Goal: Transaction & Acquisition: Purchase product/service

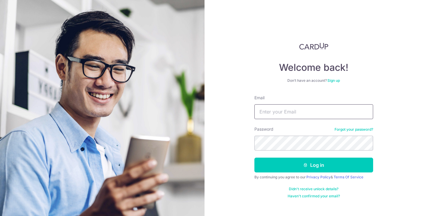
click at [274, 106] on input "Email" at bounding box center [313, 111] width 119 height 15
type input "blurmei@gmail.com"
click at [313, 165] on button "Log in" at bounding box center [313, 165] width 119 height 15
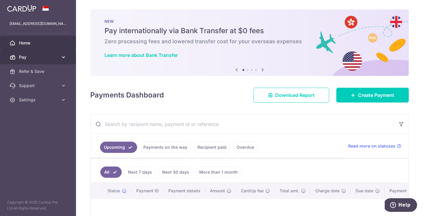
click at [59, 57] on link "Pay" at bounding box center [38, 57] width 76 height 14
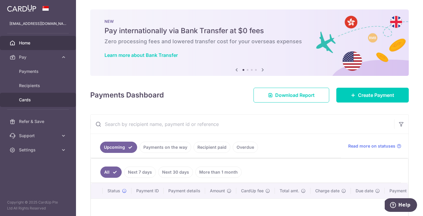
click at [36, 105] on link "Cards" at bounding box center [38, 100] width 76 height 14
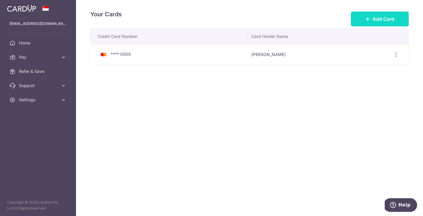
click at [376, 18] on span "Add Card" at bounding box center [384, 18] width 22 height 7
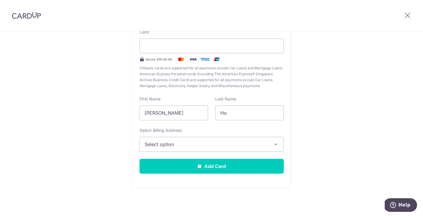
scroll to position [64, 0]
click at [179, 139] on button "Select option" at bounding box center [212, 144] width 144 height 15
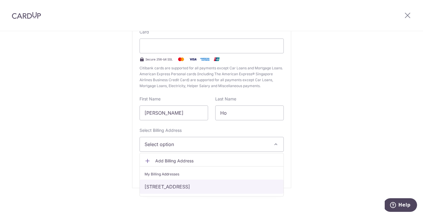
click at [178, 186] on link "37 #08-41, Tampines St 34, Singapore, Singapore-529240" at bounding box center [212, 187] width 144 height 14
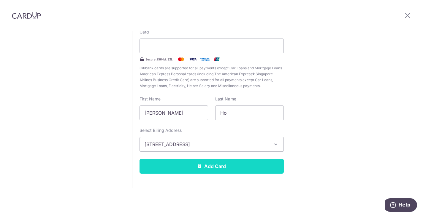
click at [187, 167] on button "Add Card" at bounding box center [212, 166] width 144 height 15
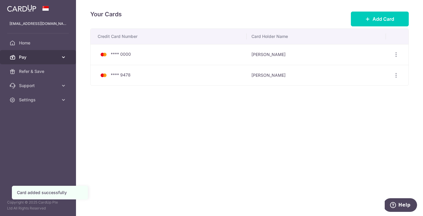
click at [58, 58] on link "Pay" at bounding box center [38, 57] width 76 height 14
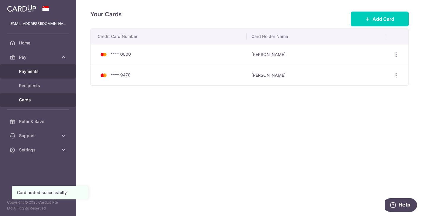
click at [56, 72] on span "Payments" at bounding box center [38, 72] width 39 height 6
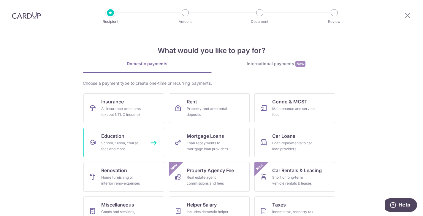
click at [145, 143] on link "Education School, tuition, course fees and more" at bounding box center [123, 143] width 81 height 30
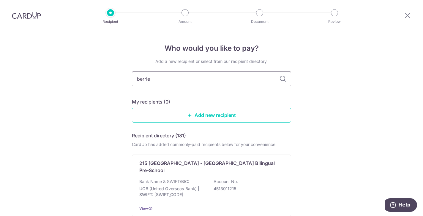
type input "berries"
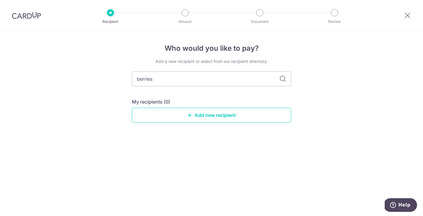
click at [284, 79] on icon at bounding box center [282, 78] width 7 height 7
click at [244, 83] on input "berries" at bounding box center [211, 79] width 159 height 15
click at [238, 113] on link "Add new recipient" at bounding box center [211, 115] width 159 height 15
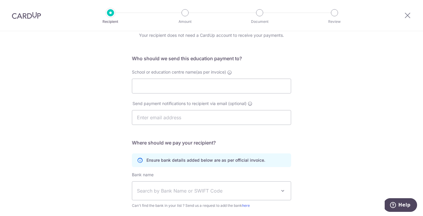
scroll to position [28, 0]
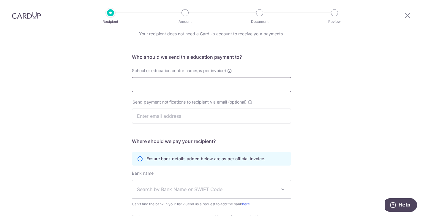
click at [235, 89] on input "School or education centre name(as per invoice)" at bounding box center [211, 84] width 159 height 15
click at [146, 84] on input "Berres World of Learning" at bounding box center [211, 84] width 159 height 15
click at [207, 84] on input "Berries World of Learning" at bounding box center [211, 84] width 159 height 15
type input "Berries World of Learning (TPCL) Pte Ltd"
click at [200, 118] on input "text" at bounding box center [211, 116] width 159 height 15
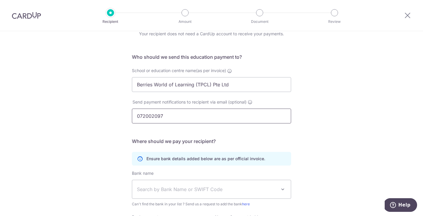
type input "0720020979"
click at [153, 115] on input "0720020979" at bounding box center [211, 116] width 159 height 15
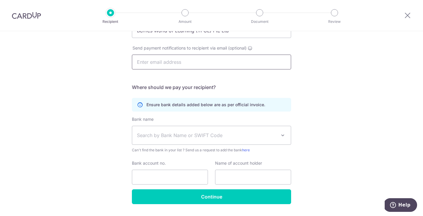
scroll to position [84, 0]
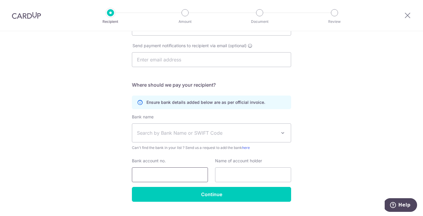
click at [174, 175] on input "Bank account no." at bounding box center [170, 174] width 76 height 15
paste input "0720020979"
type input "0720020979"
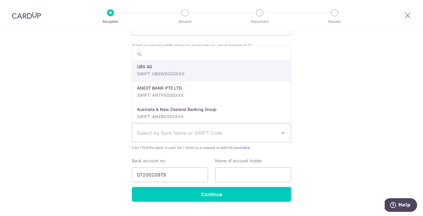
click at [183, 135] on span "Search by Bank Name or SWIFT Code" at bounding box center [207, 132] width 140 height 7
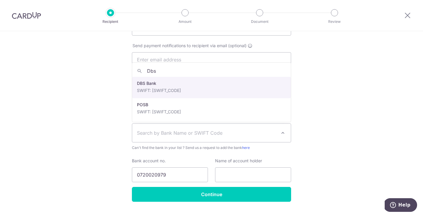
type input "Dbs"
select select "6"
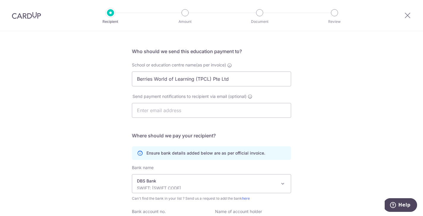
scroll to position [27, 0]
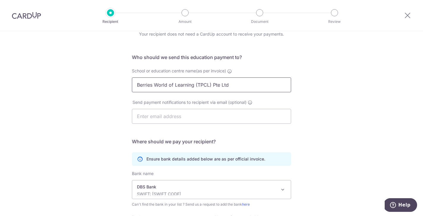
click at [191, 85] on input "Berries World of Learning (TPCL) Pte Ltd" at bounding box center [211, 84] width 159 height 15
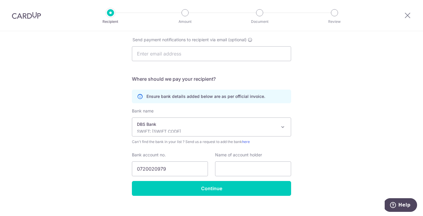
scroll to position [95, 0]
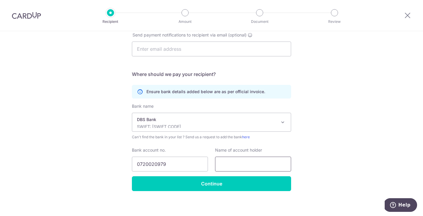
click at [244, 166] on input "text" at bounding box center [253, 164] width 76 height 15
paste input "Berries World of Learning (TPCL) Pte Ltd"
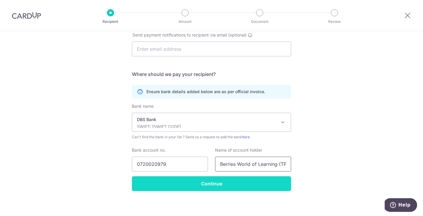
type input "Berries World of Learning (TPCL) Pte Ltd"
click at [235, 183] on input "Continue" at bounding box center [211, 183] width 159 height 15
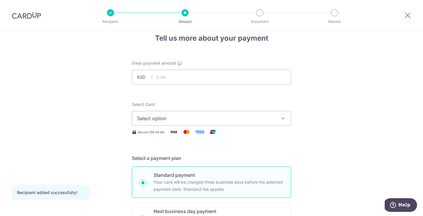
scroll to position [18, 0]
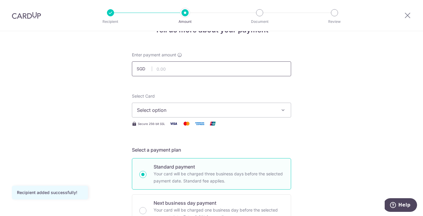
click at [222, 72] on input "text" at bounding box center [211, 68] width 159 height 15
type input "718.31"
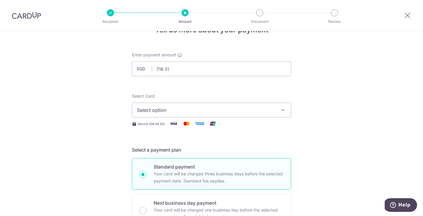
click at [195, 110] on span "Select option" at bounding box center [206, 110] width 138 height 7
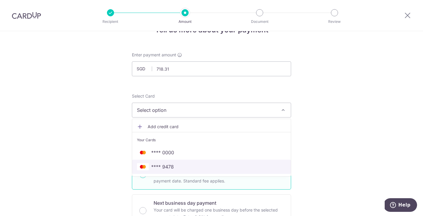
click at [182, 167] on span "**** 9478" at bounding box center [211, 166] width 149 height 7
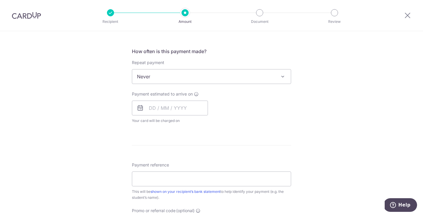
scroll to position [231, 0]
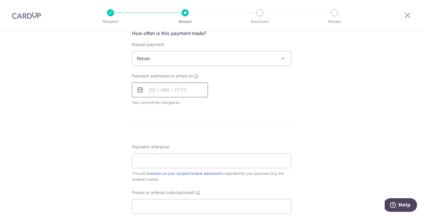
click at [151, 89] on input "text" at bounding box center [170, 90] width 76 height 15
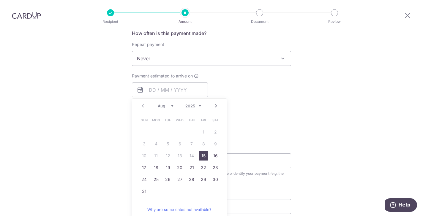
click at [204, 158] on link "15" at bounding box center [203, 155] width 9 height 9
type input "[DATE]"
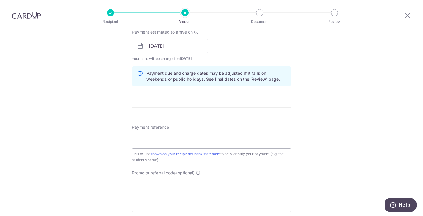
scroll to position [275, 0]
click at [206, 140] on input "Payment reference" at bounding box center [211, 141] width 159 height 15
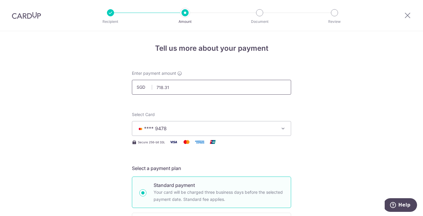
scroll to position [0, 0]
type input "Tan Zhi Ning C240387"
click at [157, 89] on input "718.31" at bounding box center [211, 87] width 159 height 15
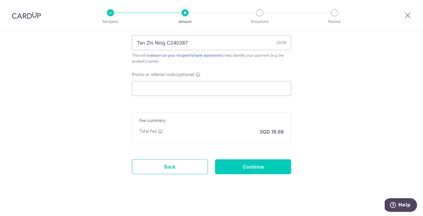
scroll to position [373, 0]
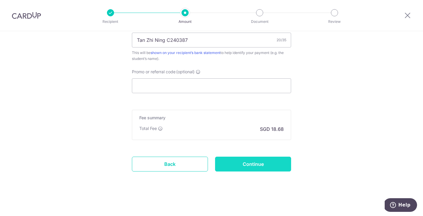
click at [261, 168] on input "Continue" at bounding box center [253, 164] width 76 height 15
type input "Create Schedule"
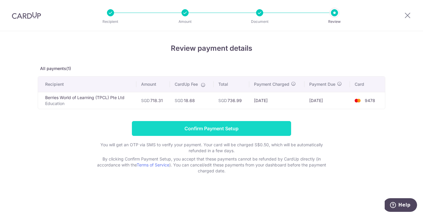
click at [230, 128] on input "Confirm Payment Setup" at bounding box center [211, 128] width 159 height 15
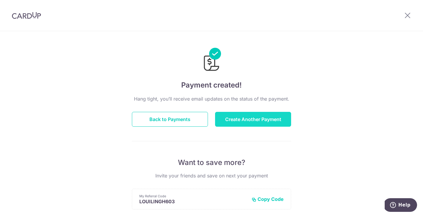
click at [264, 124] on button "Create Another Payment" at bounding box center [253, 119] width 76 height 15
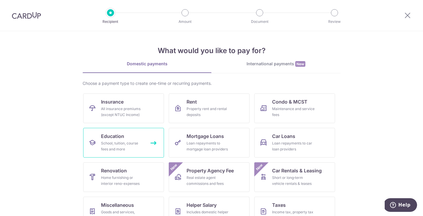
click at [112, 145] on div "School, tuition, course fees and more" at bounding box center [122, 146] width 43 height 12
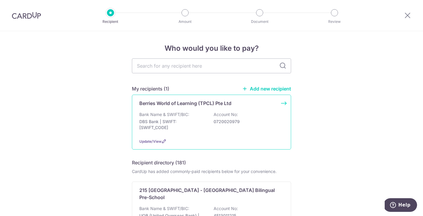
click at [187, 140] on div "Update/View" at bounding box center [211, 141] width 144 height 6
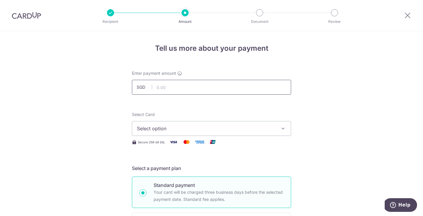
click at [157, 83] on input "text" at bounding box center [211, 87] width 159 height 15
type input "793.52"
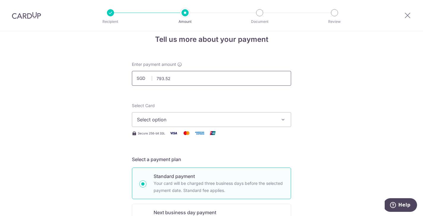
scroll to position [17, 0]
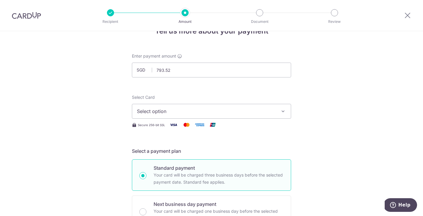
click at [209, 115] on span "Select option" at bounding box center [206, 111] width 138 height 7
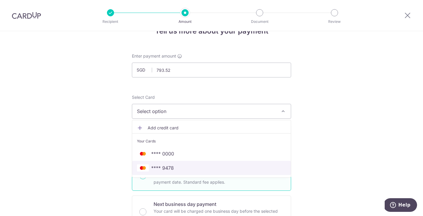
click at [199, 170] on span "**** 9478" at bounding box center [211, 167] width 149 height 7
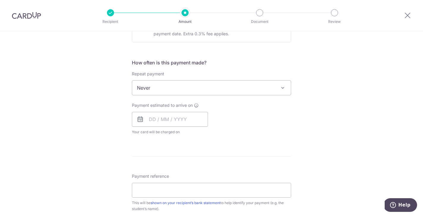
scroll to position [207, 0]
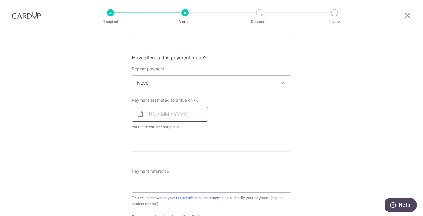
click at [181, 117] on input "text" at bounding box center [170, 114] width 76 height 15
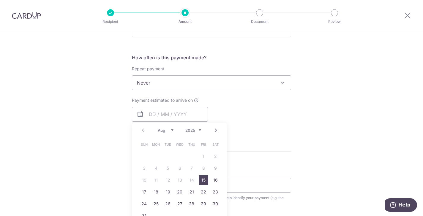
click at [201, 181] on link "15" at bounding box center [203, 179] width 9 height 9
type input "[DATE]"
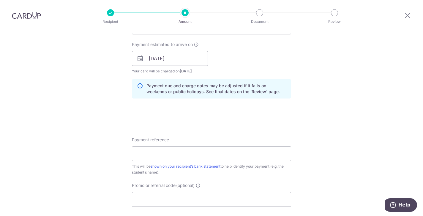
scroll to position [280, 0]
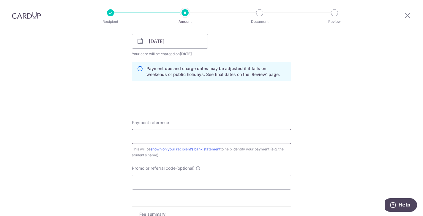
click at [216, 135] on input "Payment reference" at bounding box center [211, 136] width 159 height 15
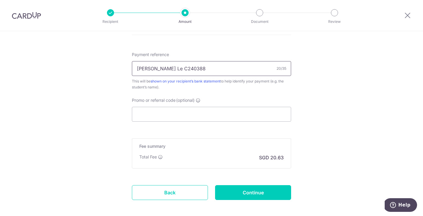
scroll to position [363, 0]
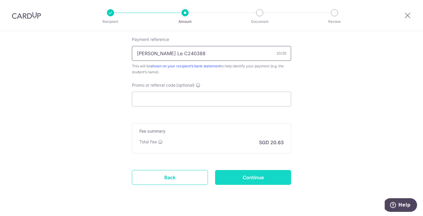
type input "[PERSON_NAME] Le C240388"
click at [242, 182] on input "Continue" at bounding box center [253, 177] width 76 height 15
type input "Create Schedule"
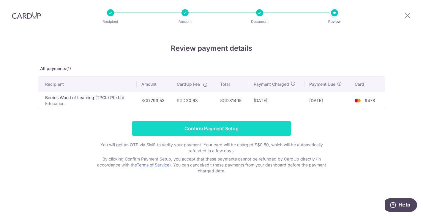
click at [235, 129] on input "Confirm Payment Setup" at bounding box center [211, 128] width 159 height 15
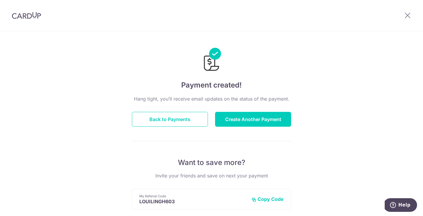
scroll to position [22, 0]
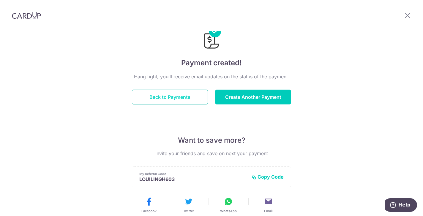
click at [178, 103] on button "Back to Payments" at bounding box center [170, 97] width 76 height 15
